Goal: Task Accomplishment & Management: Use online tool/utility

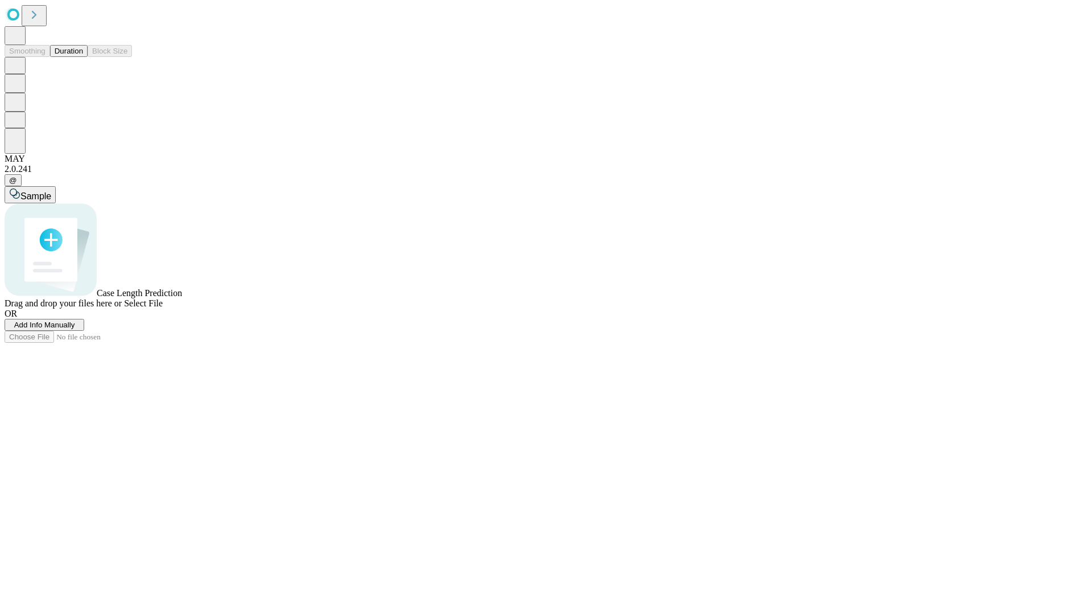
click at [83, 57] on button "Duration" at bounding box center [69, 51] width 38 height 12
click at [163, 308] on span "Select File" at bounding box center [143, 303] width 39 height 10
